Goal: Information Seeking & Learning: Compare options

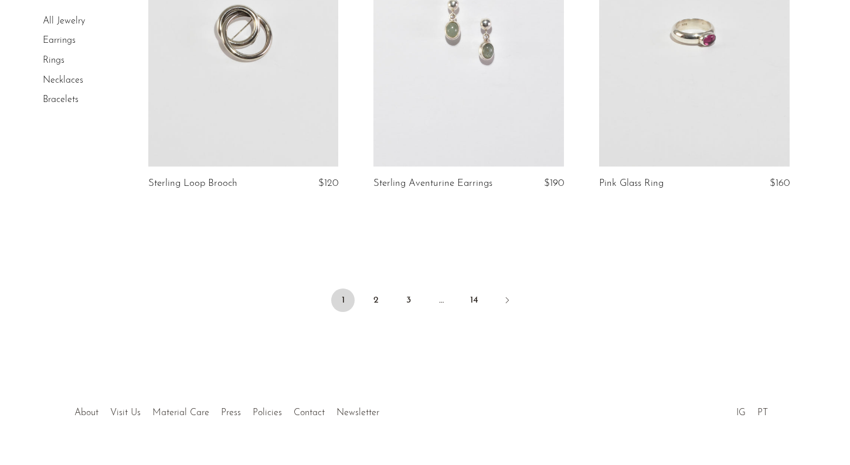
scroll to position [3748, 0]
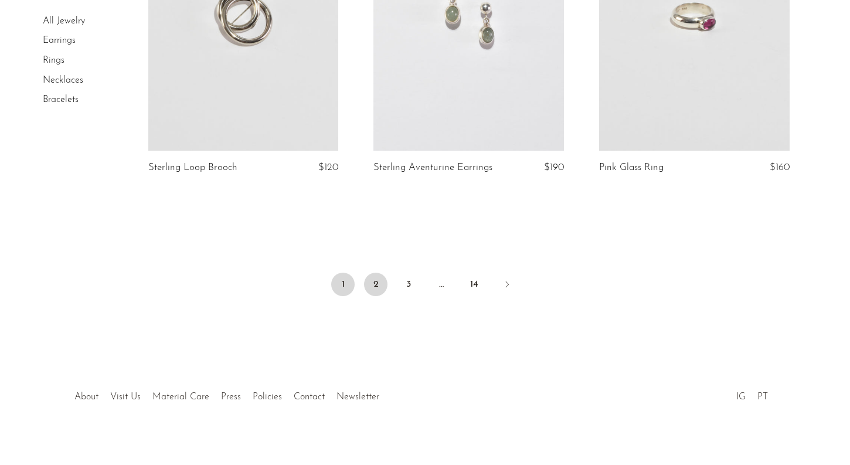
click at [372, 272] on link "2" at bounding box center [375, 283] width 23 height 23
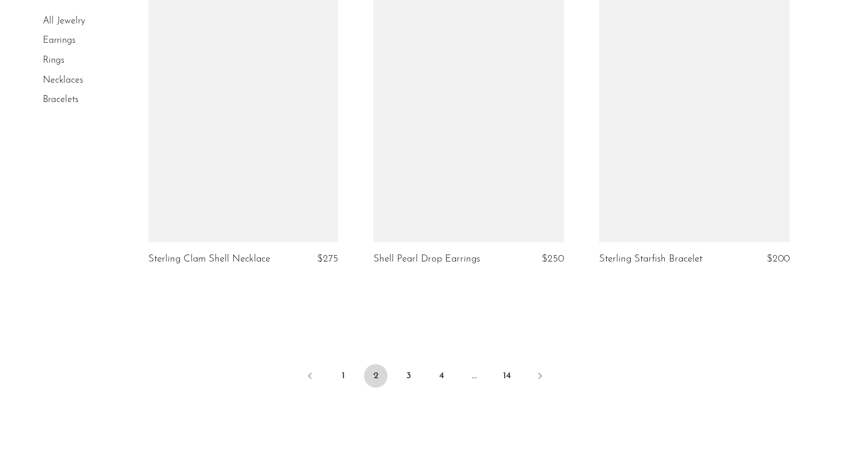
scroll to position [3683, 0]
